Goal: Task Accomplishment & Management: Complete application form

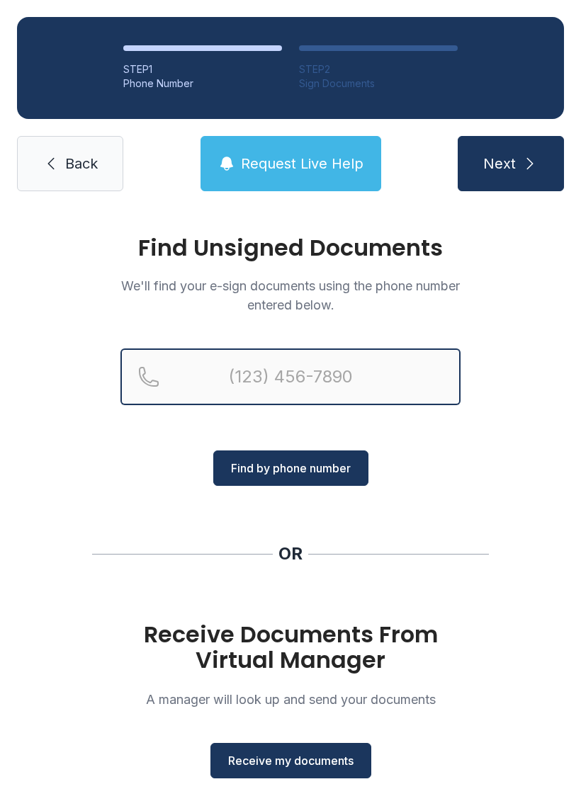
click at [312, 370] on input "Reservation phone number" at bounding box center [290, 376] width 340 height 57
type input "("
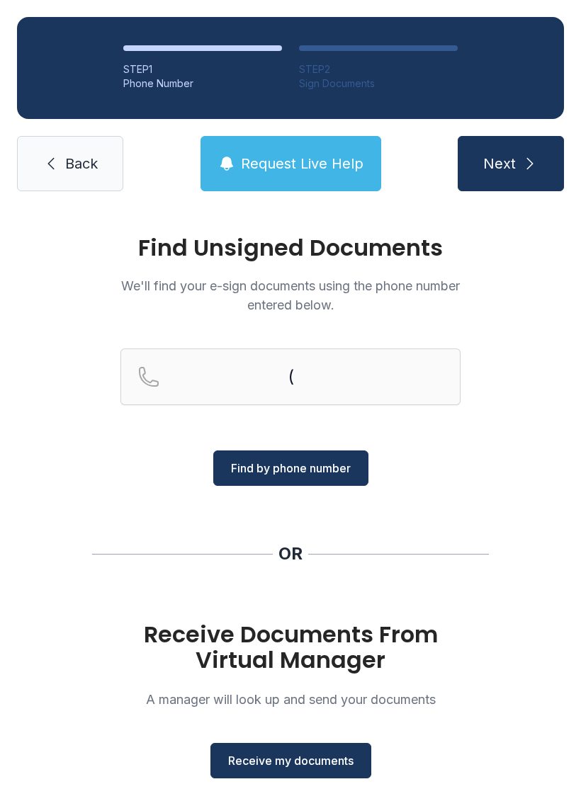
click at [330, 150] on button "Request Live Help" at bounding box center [290, 163] width 181 height 55
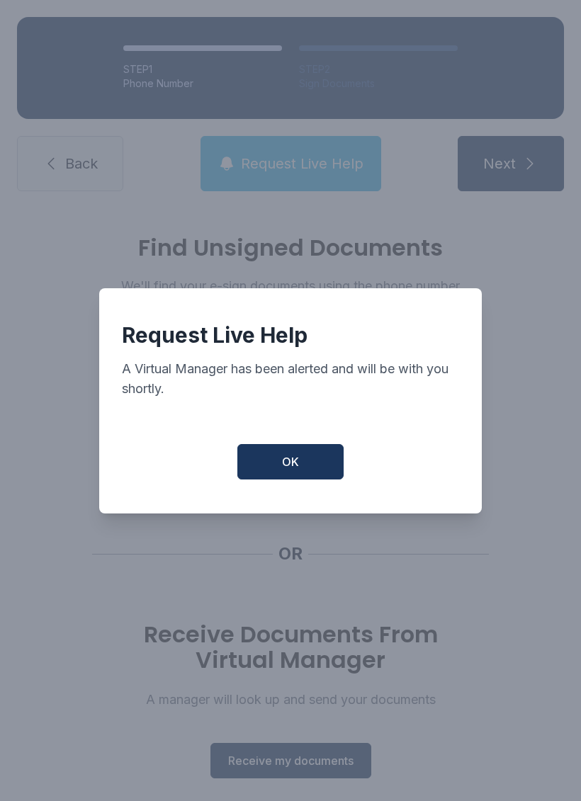
click at [324, 453] on button "OK" at bounding box center [290, 461] width 106 height 35
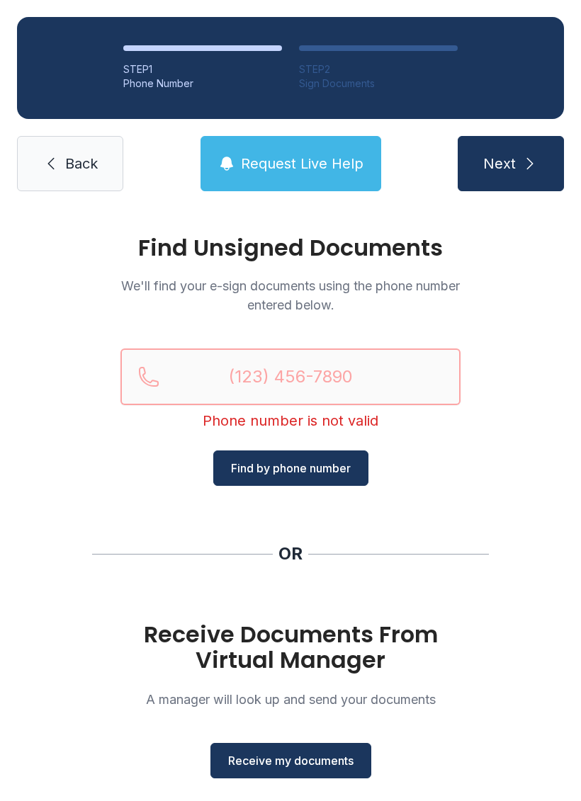
click at [292, 372] on input "Reservation phone number" at bounding box center [290, 376] width 340 height 57
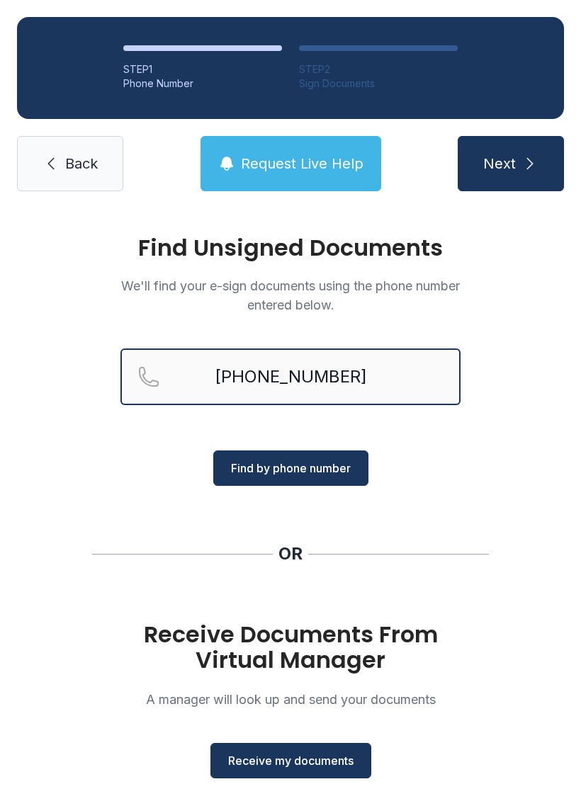
type input "[PHONE_NUMBER]"
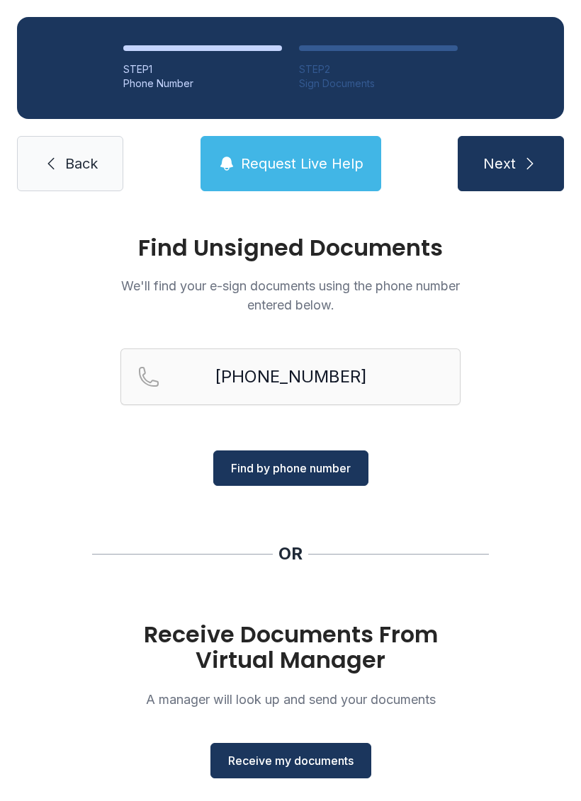
click at [307, 474] on span "Find by phone number" at bounding box center [291, 468] width 120 height 17
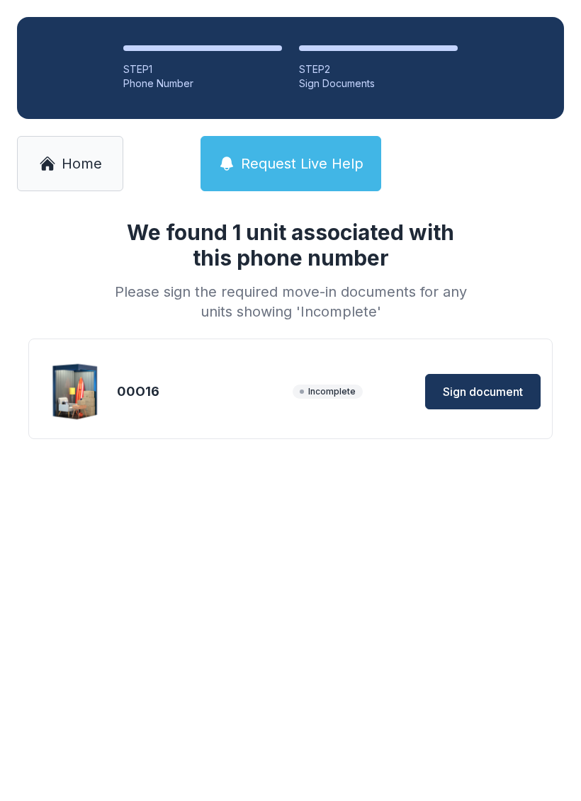
click at [506, 399] on span "Sign document" at bounding box center [483, 391] width 80 height 17
click at [99, 164] on span "Home" at bounding box center [82, 164] width 40 height 20
